Goal: Information Seeking & Learning: Learn about a topic

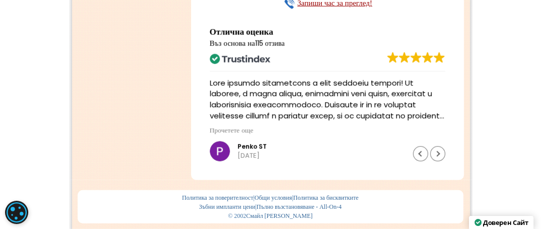
scroll to position [2005, 0]
click at [420, 155] on div "Предишен оценка" at bounding box center [420, 153] width 15 height 15
click at [417, 151] on div "Предишен оценка" at bounding box center [420, 153] width 15 height 15
click at [423, 153] on div "Предишен оценка" at bounding box center [420, 153] width 15 height 15
click at [419, 153] on div "Предишен оценка" at bounding box center [420, 153] width 15 height 15
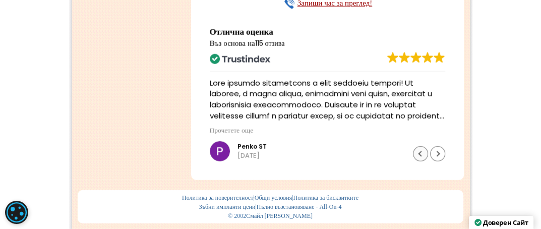
click at [417, 155] on div "Предишен оценка" at bounding box center [420, 153] width 15 height 15
click at [421, 151] on div "Предишен оценка" at bounding box center [420, 153] width 15 height 15
click at [420, 151] on div "Предишен оценка" at bounding box center [420, 153] width 15 height 15
click at [415, 155] on div "Предишен оценка" at bounding box center [420, 153] width 15 height 15
click at [415, 154] on div "Предишен оценка" at bounding box center [420, 153] width 15 height 15
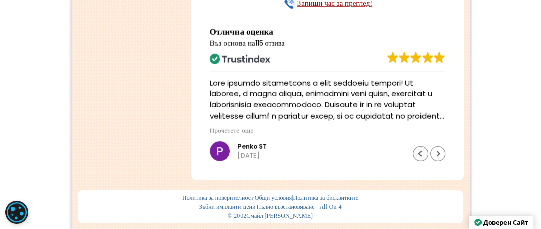
click at [414, 155] on div "Предишен оценка" at bounding box center [420, 153] width 15 height 15
click at [421, 152] on div "Предишен оценка" at bounding box center [420, 153] width 15 height 15
click at [418, 155] on div "Предишен оценка" at bounding box center [420, 153] width 15 height 15
click at [419, 152] on div "Предишен оценка" at bounding box center [420, 153] width 15 height 15
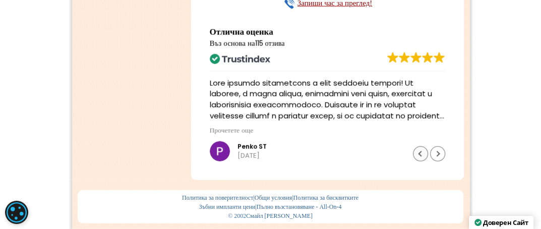
click at [419, 152] on div "Предишен оценка" at bounding box center [420, 153] width 15 height 15
click at [420, 154] on div "Предишен оценка" at bounding box center [420, 153] width 15 height 15
click at [419, 151] on div "Предишен оценка" at bounding box center [420, 153] width 15 height 15
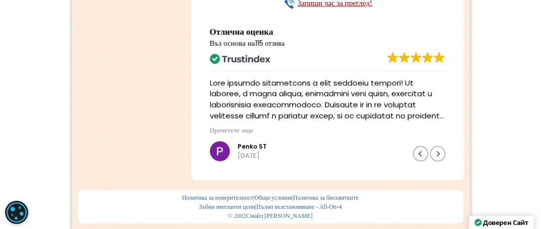
click at [419, 150] on div "Предишен оценка" at bounding box center [420, 153] width 15 height 15
click at [419, 155] on div at bounding box center [429, 153] width 32 height 15
click at [417, 152] on div at bounding box center [429, 153] width 32 height 15
click at [415, 152] on div at bounding box center [429, 153] width 32 height 15
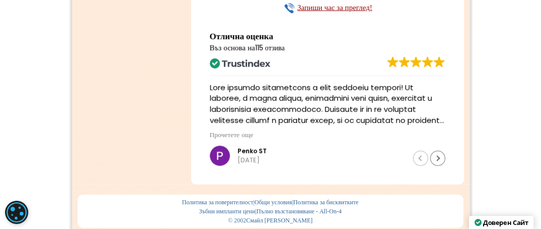
scroll to position [1955, 0]
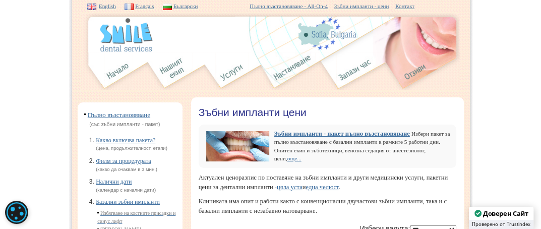
scroll to position [50, 0]
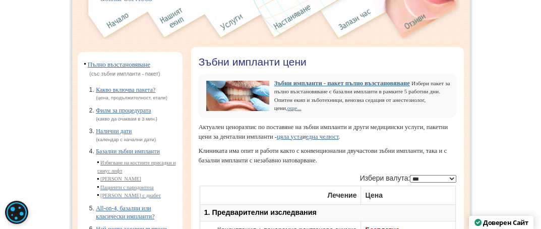
click at [129, 61] on link "Пълно възстановяване" at bounding box center [119, 64] width 62 height 8
